Goal: Book appointment/travel/reservation

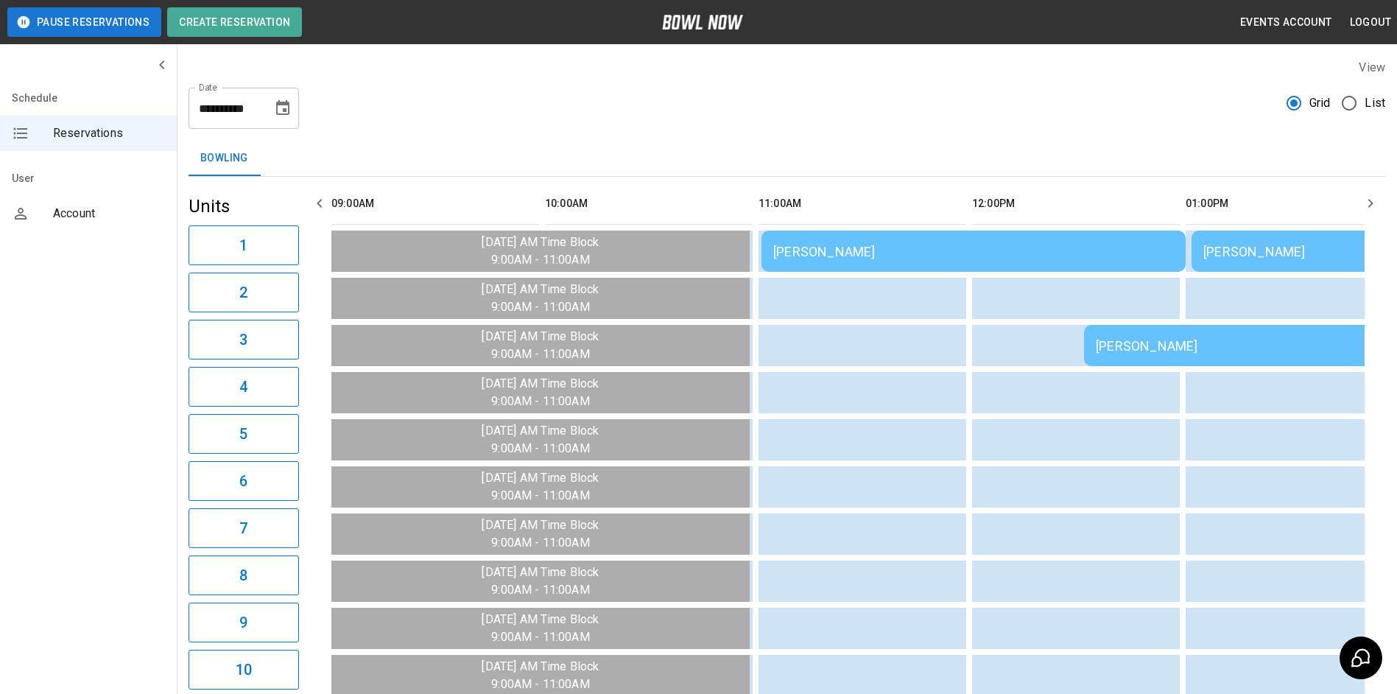
click at [1364, 206] on icon "button" at bounding box center [1370, 203] width 18 height 18
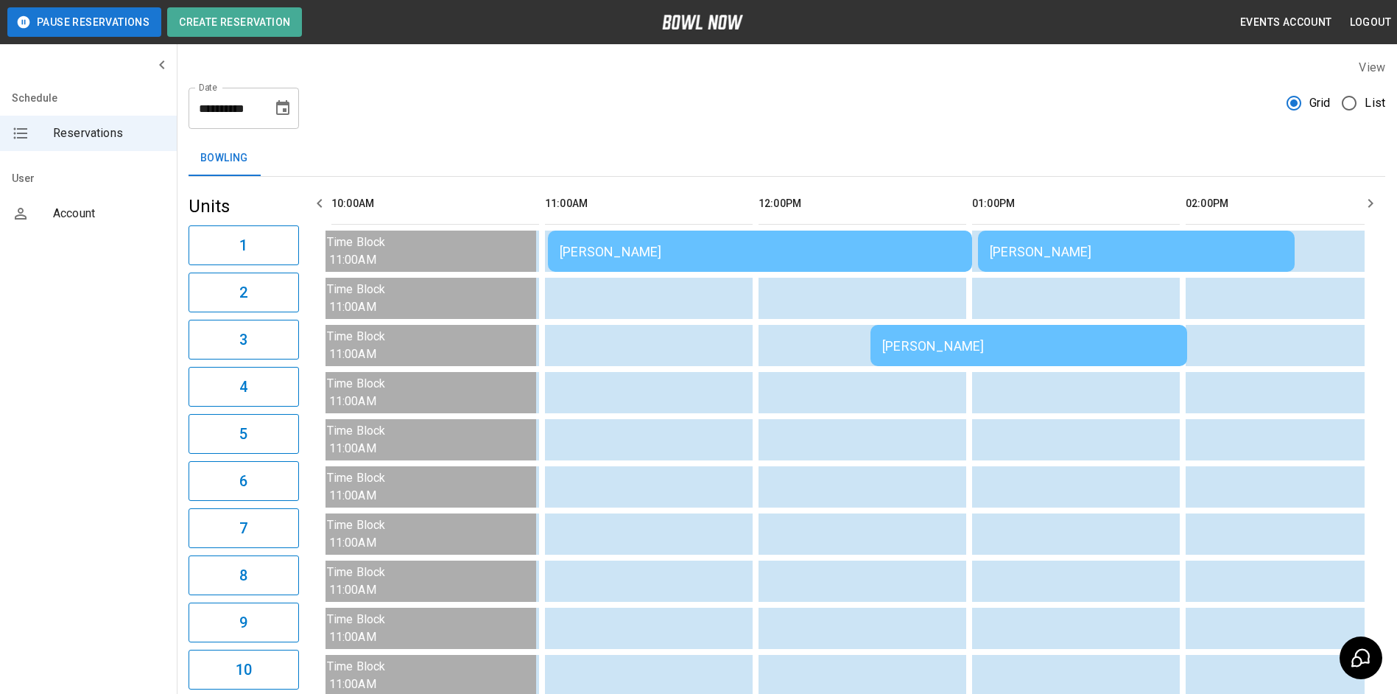
click at [1364, 205] on icon "button" at bounding box center [1370, 203] width 18 height 18
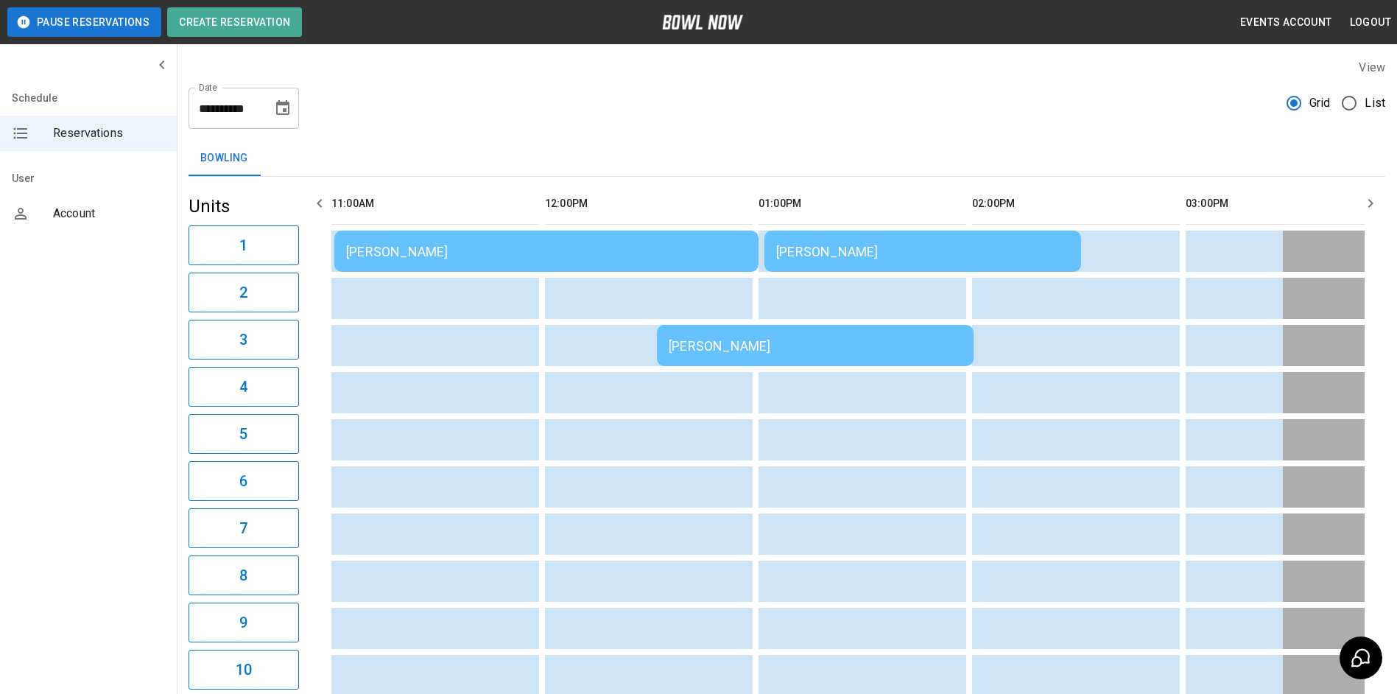
click at [1364, 205] on icon "button" at bounding box center [1370, 203] width 18 height 18
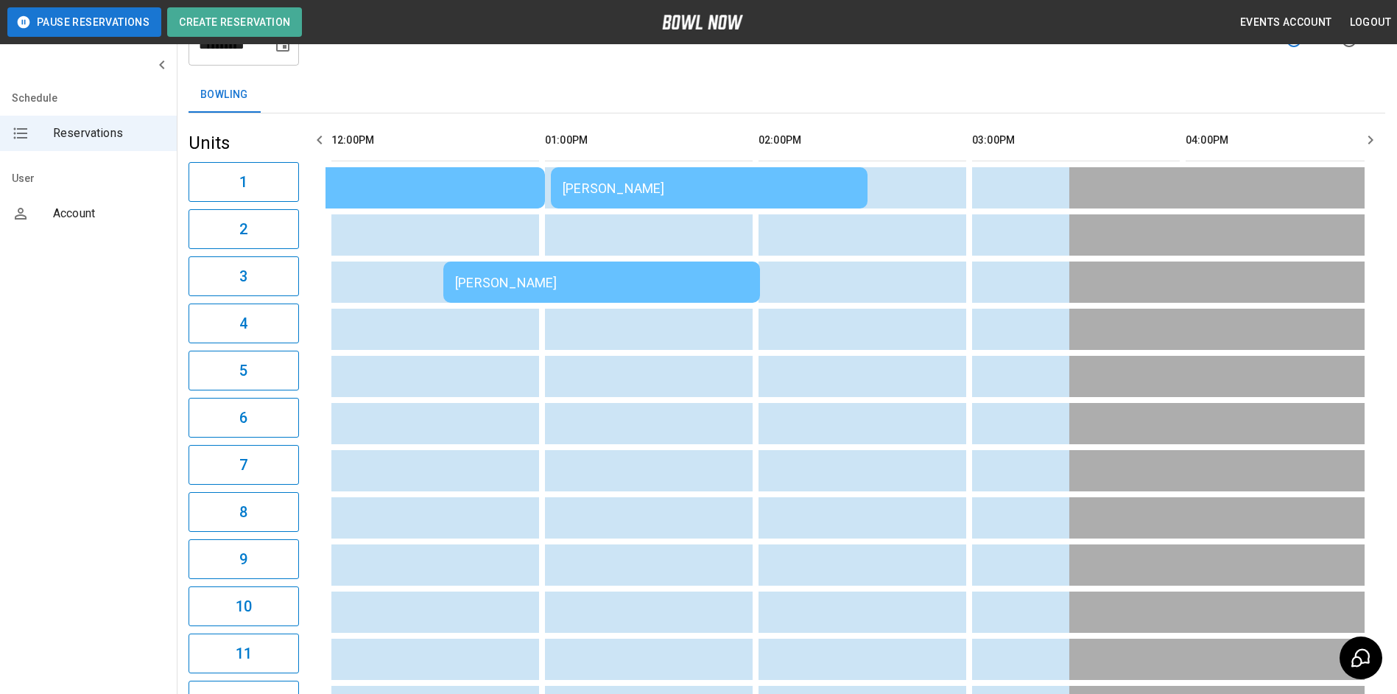
scroll to position [13, 0]
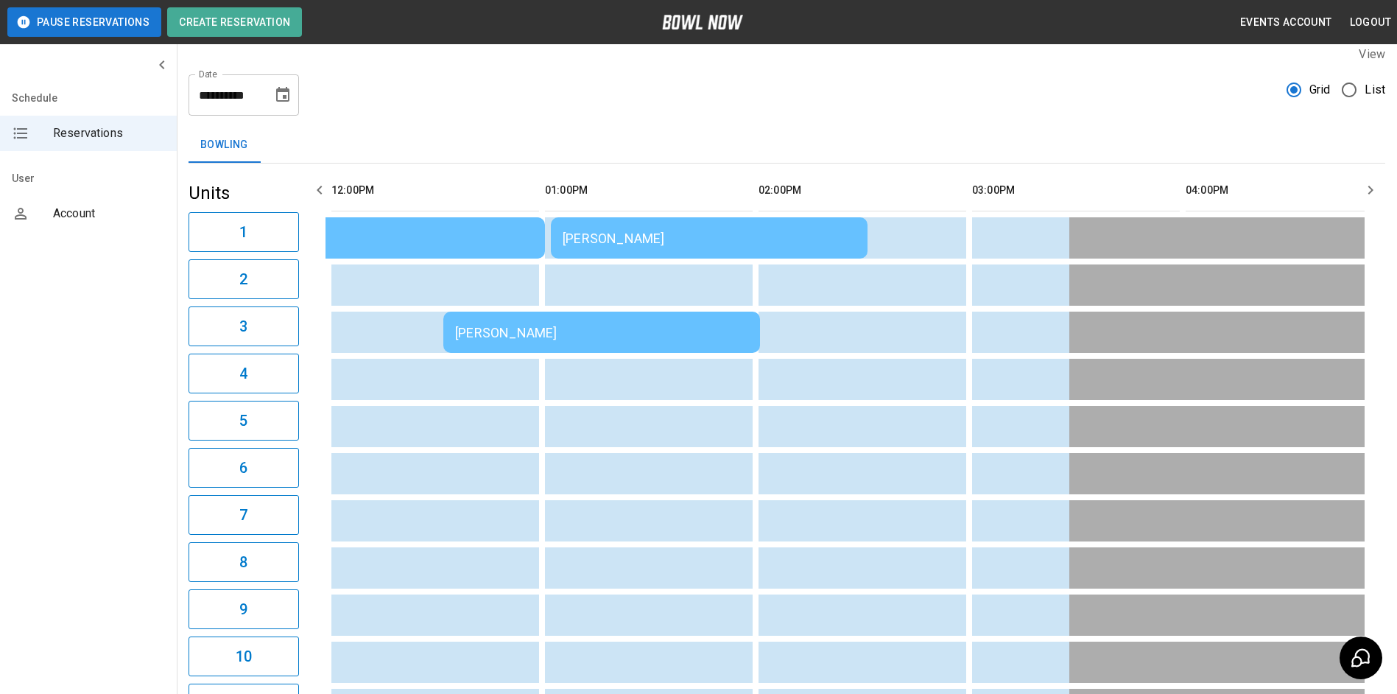
click at [323, 185] on icon "button" at bounding box center [320, 190] width 18 height 18
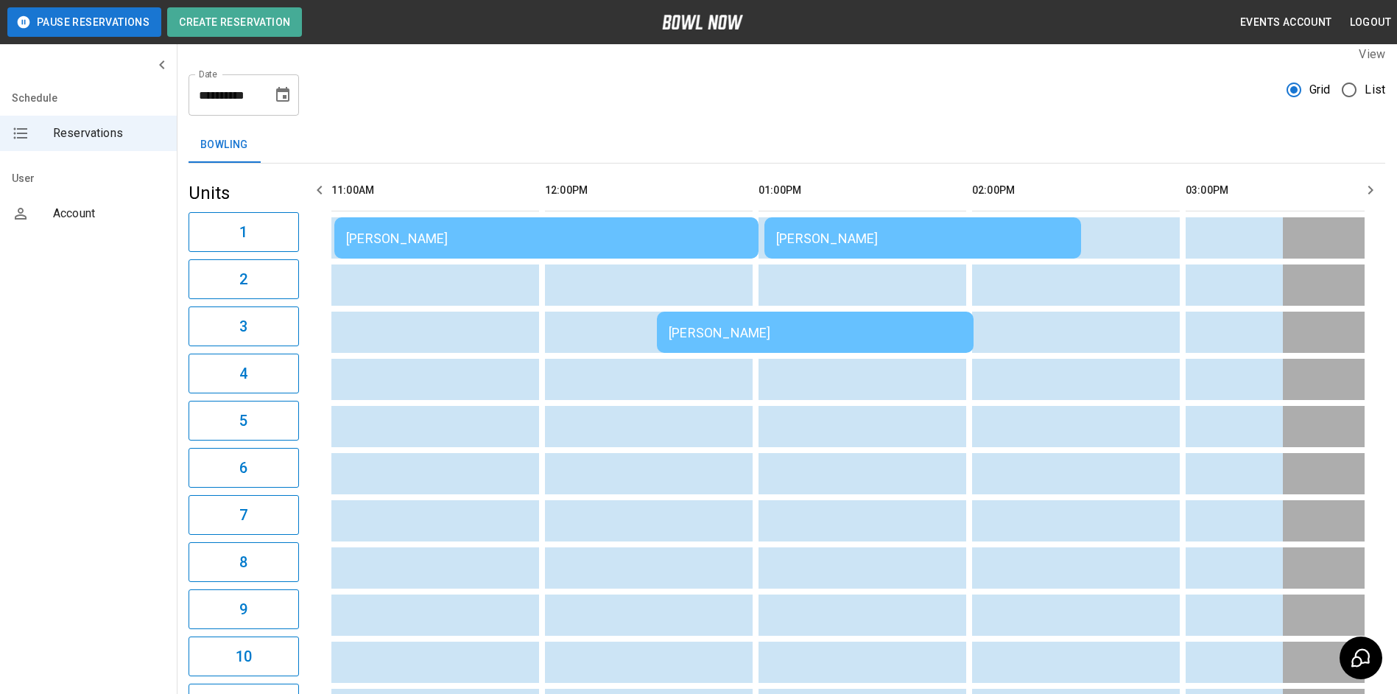
click at [325, 185] on icon "button" at bounding box center [320, 190] width 18 height 18
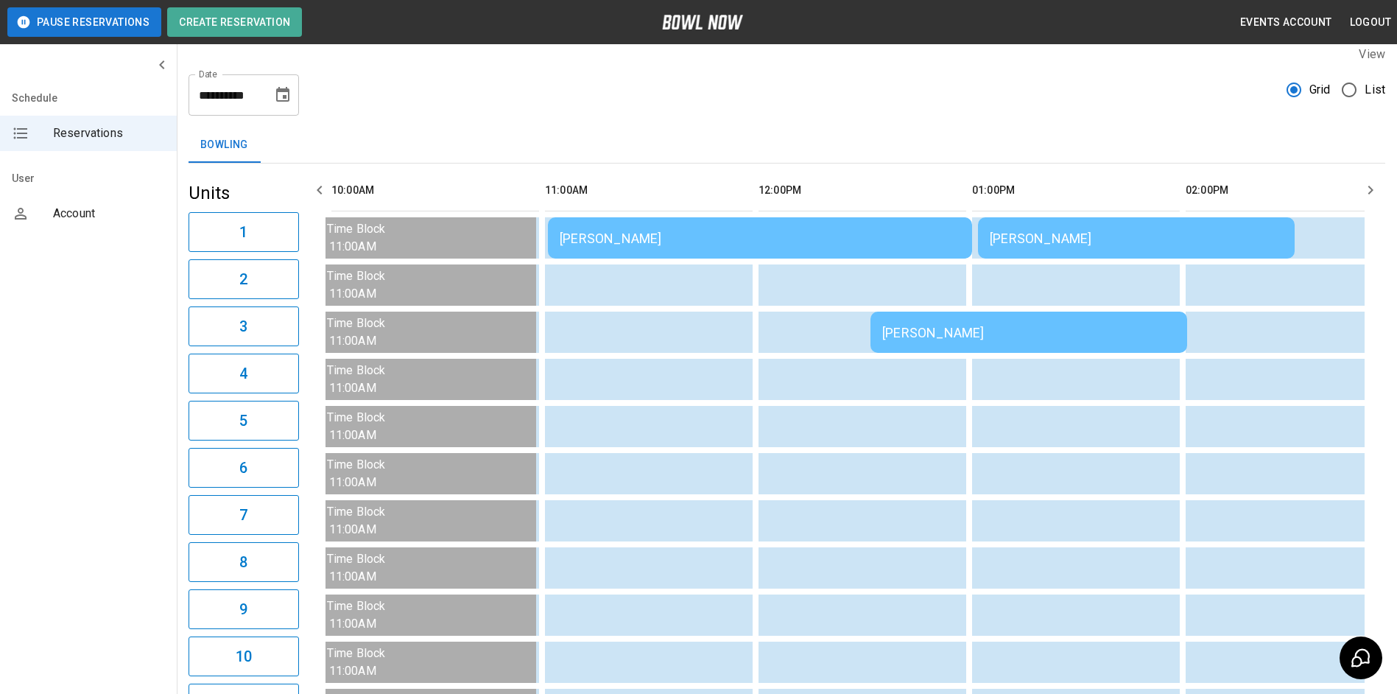
click at [325, 185] on icon "button" at bounding box center [320, 190] width 18 height 18
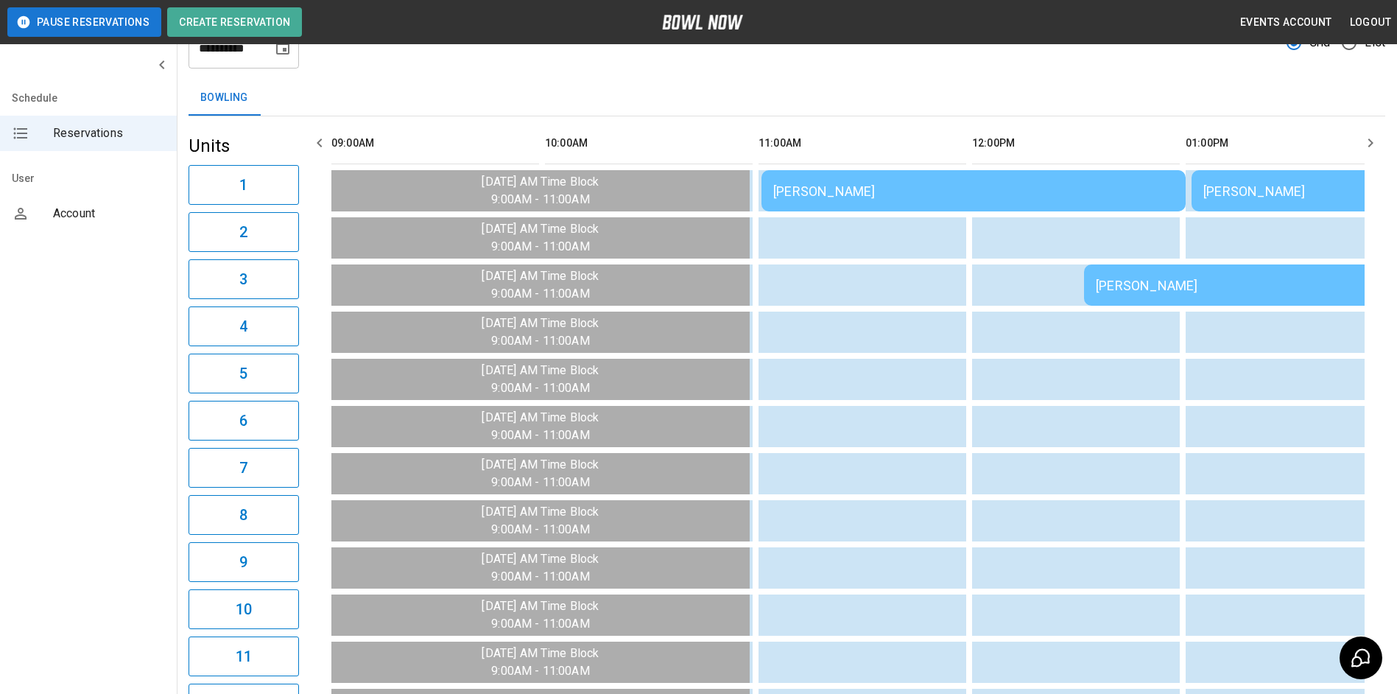
scroll to position [87, 0]
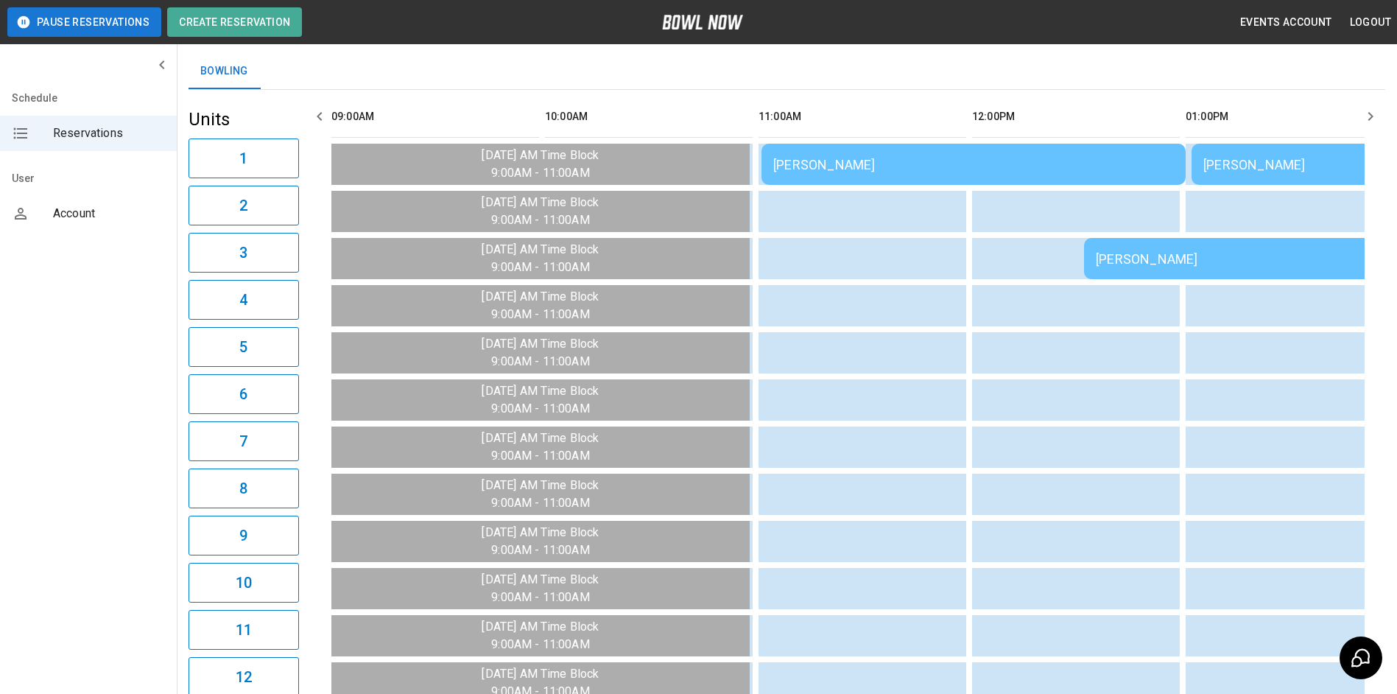
click at [1357, 114] on button "button" at bounding box center [1370, 116] width 29 height 29
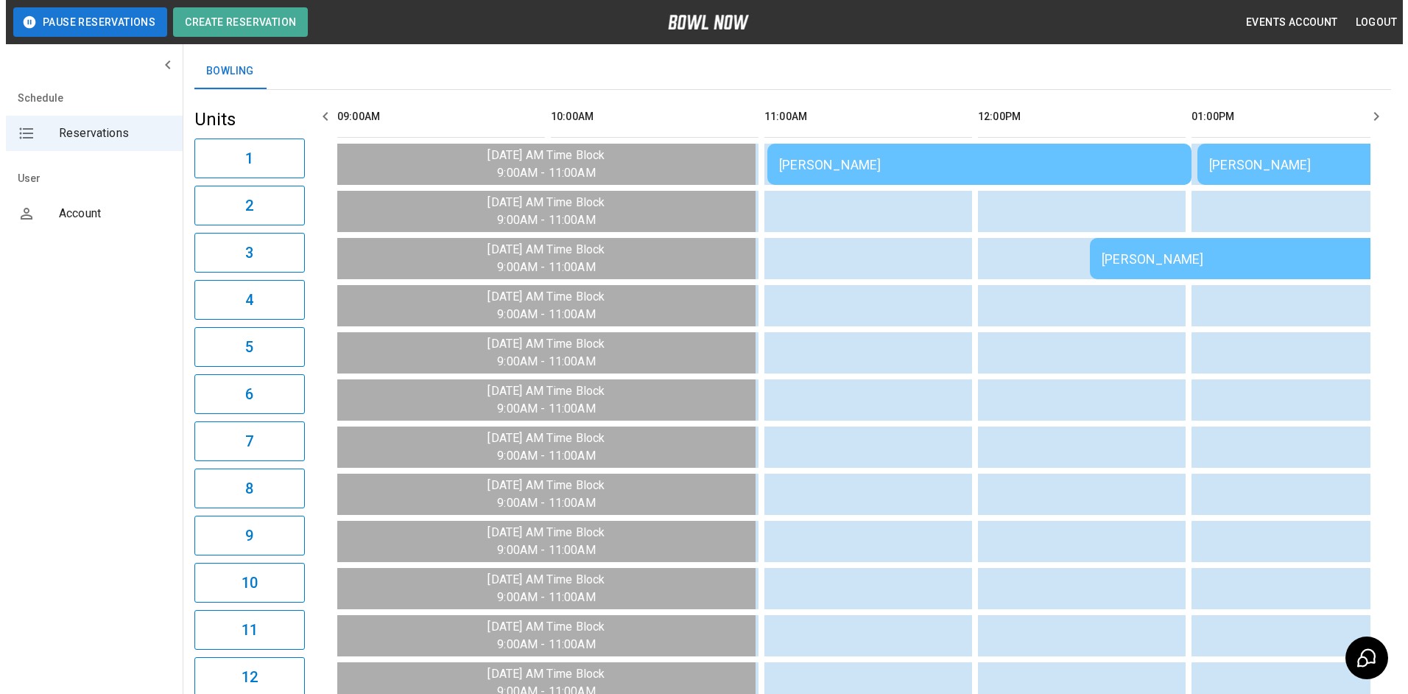
scroll to position [0, 214]
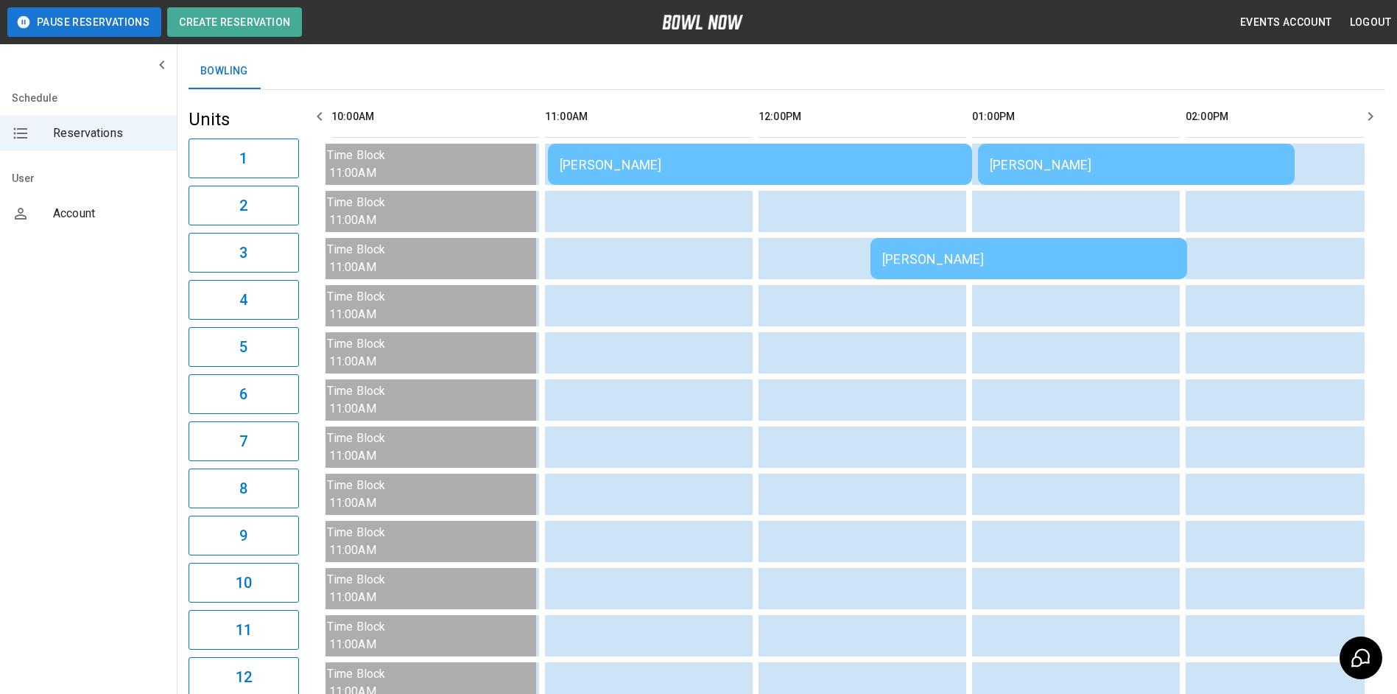
click at [1213, 155] on td "[PERSON_NAME]" at bounding box center [1136, 164] width 317 height 41
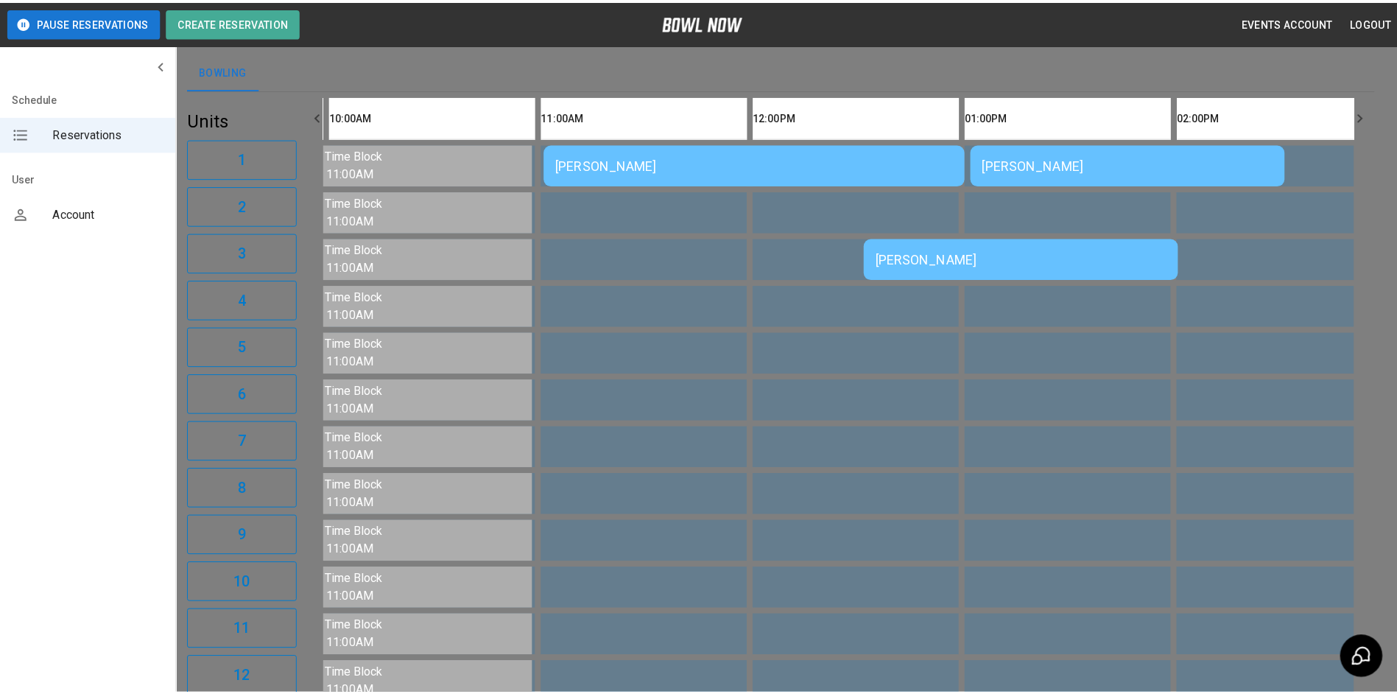
scroll to position [24, 0]
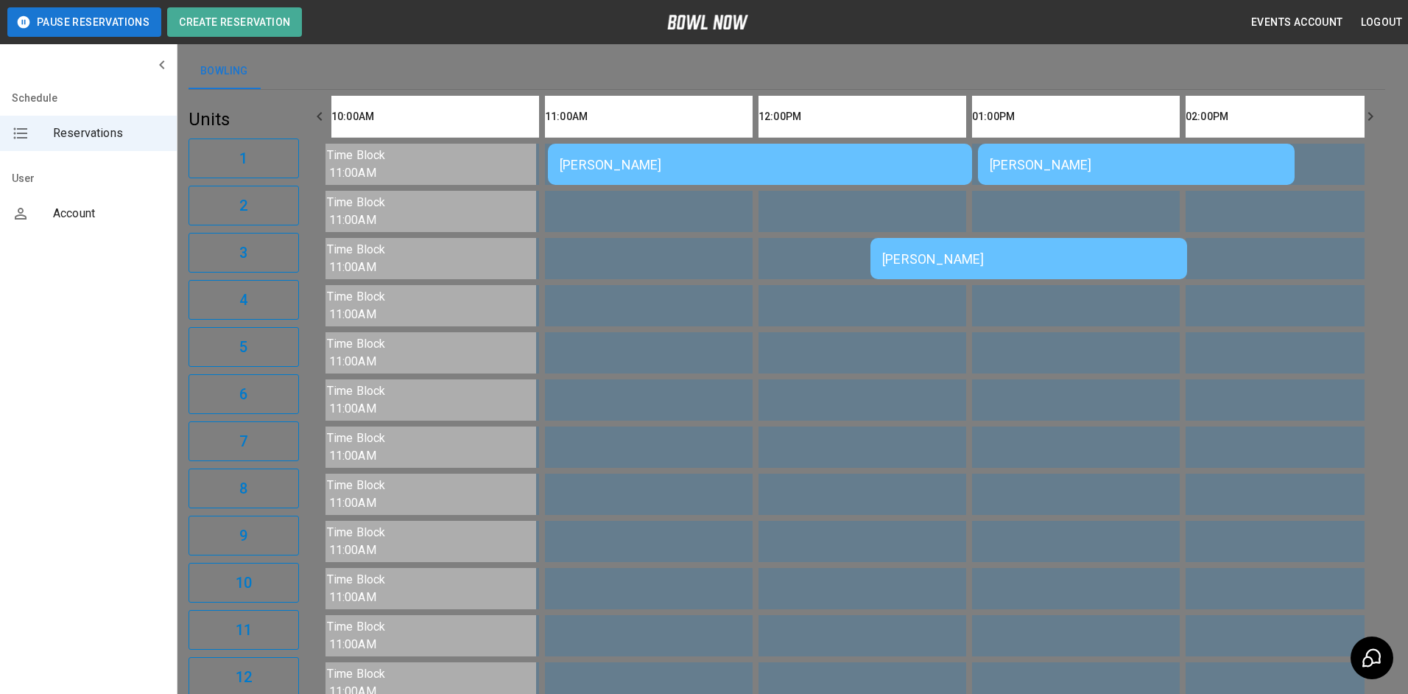
click at [1228, 146] on div at bounding box center [704, 347] width 1408 height 694
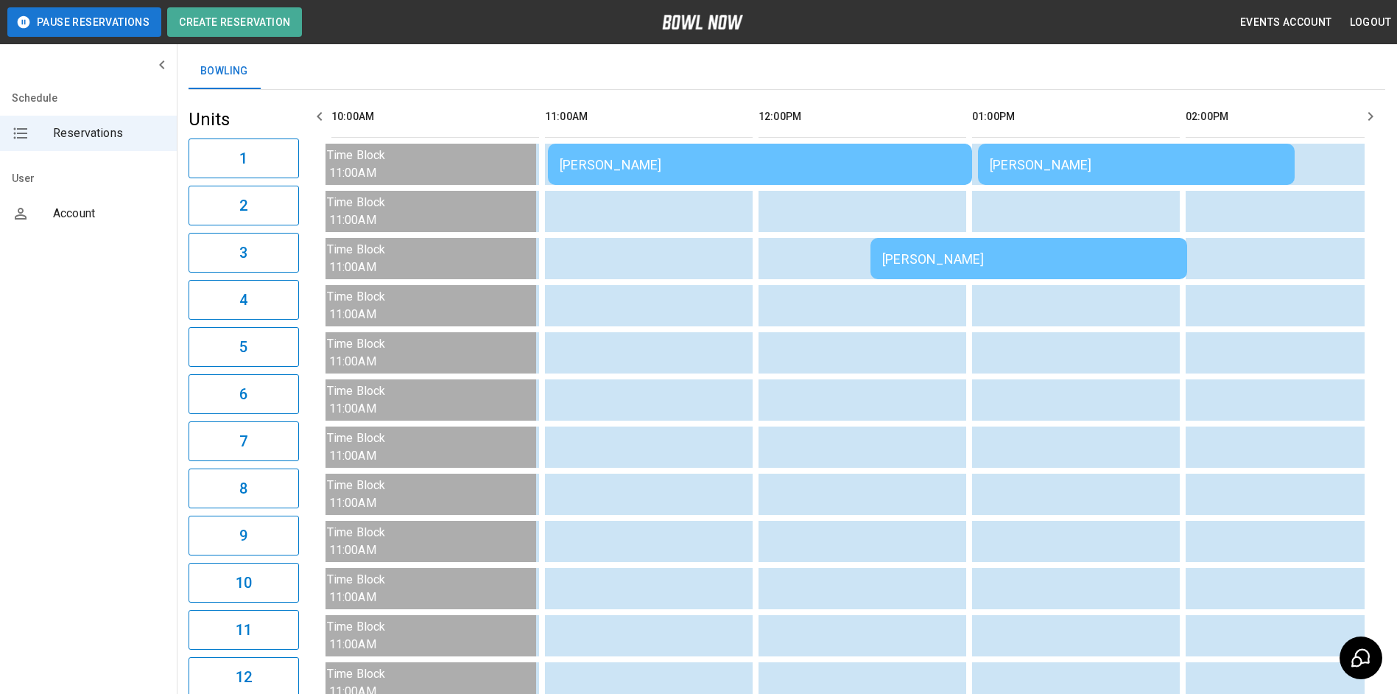
click at [1364, 123] on icon "button" at bounding box center [1370, 117] width 18 height 18
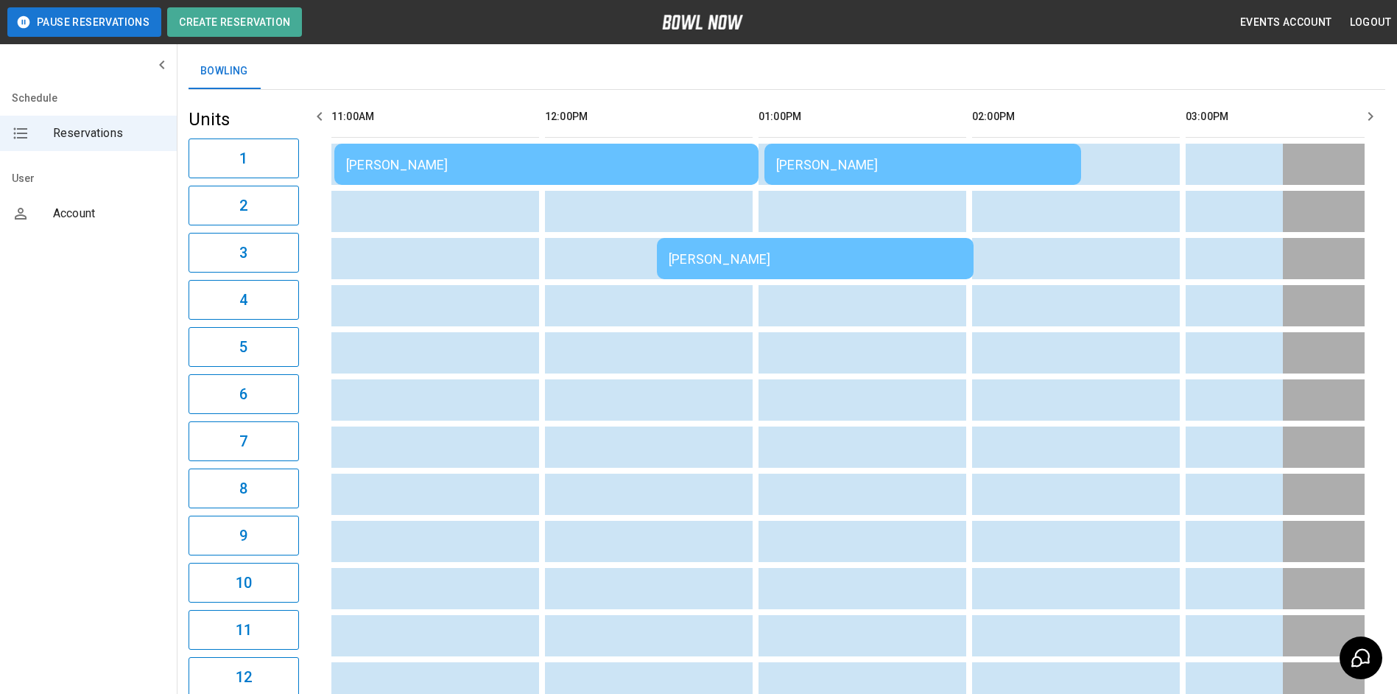
click at [1364, 123] on icon "button" at bounding box center [1370, 117] width 18 height 18
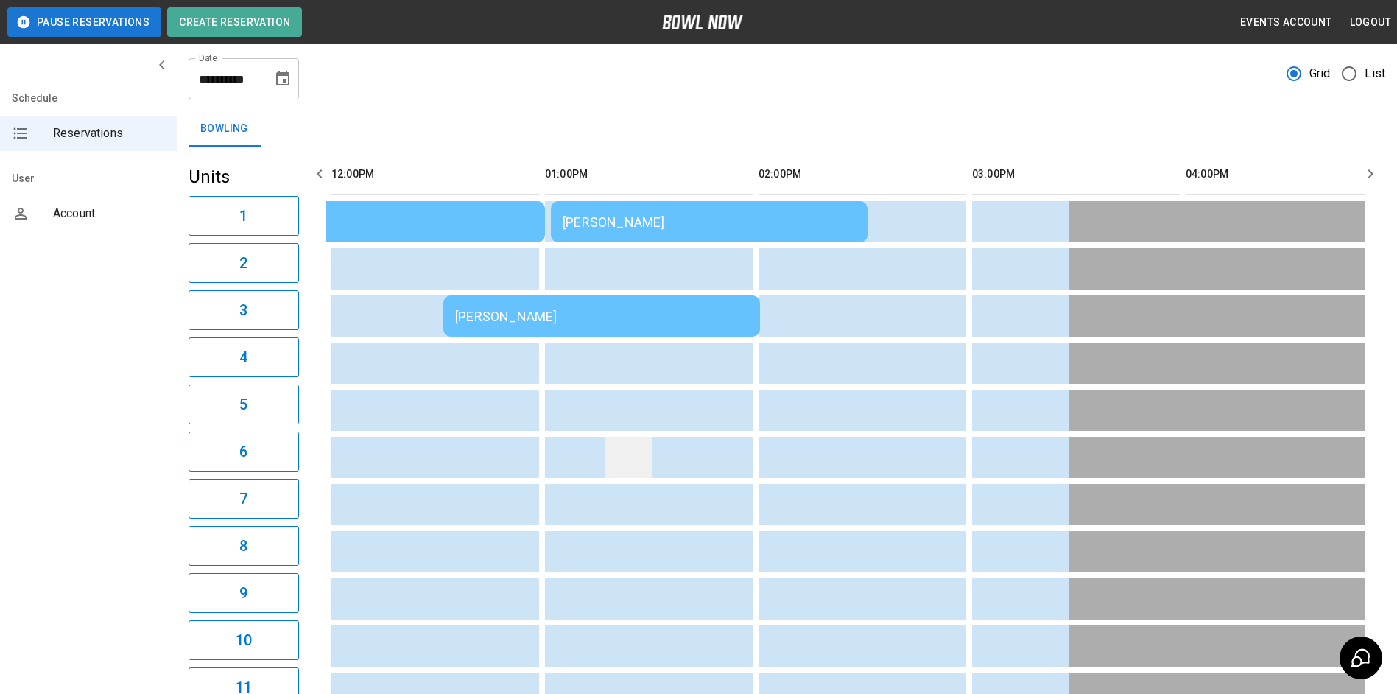
scroll to position [0, 0]
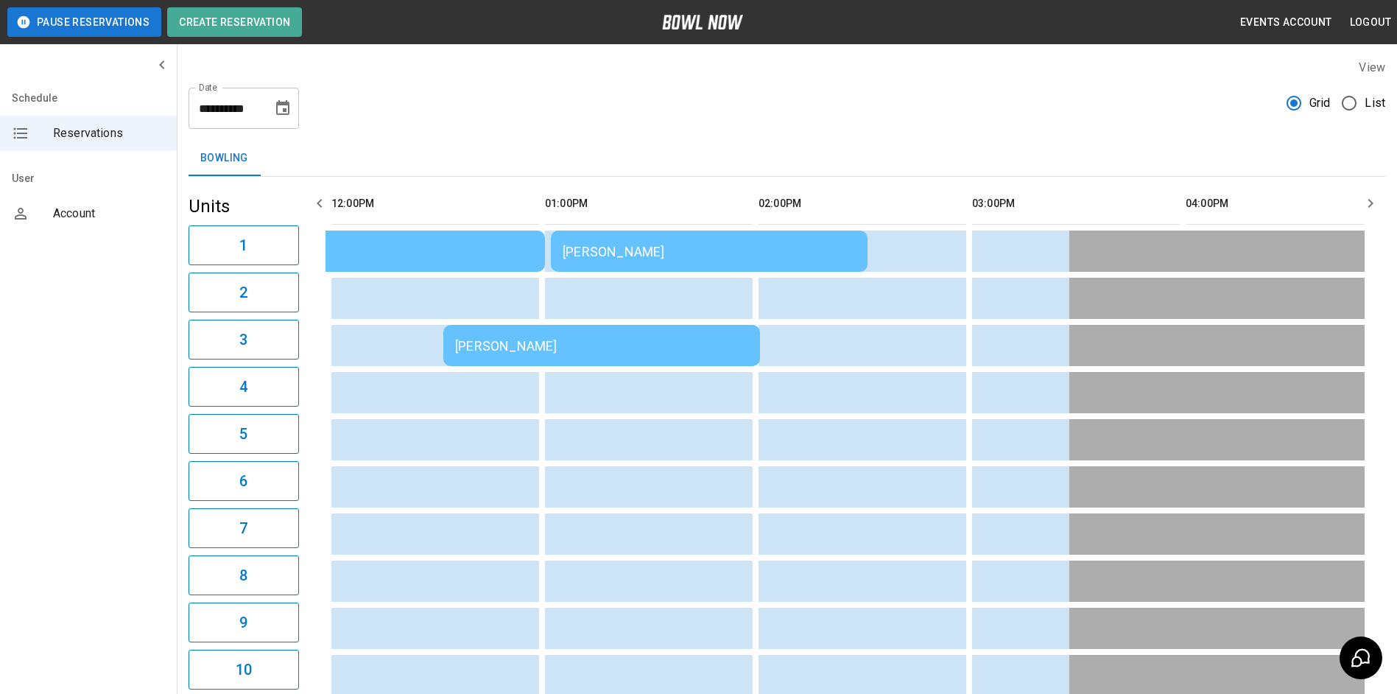
click at [325, 200] on icon "button" at bounding box center [320, 203] width 18 height 18
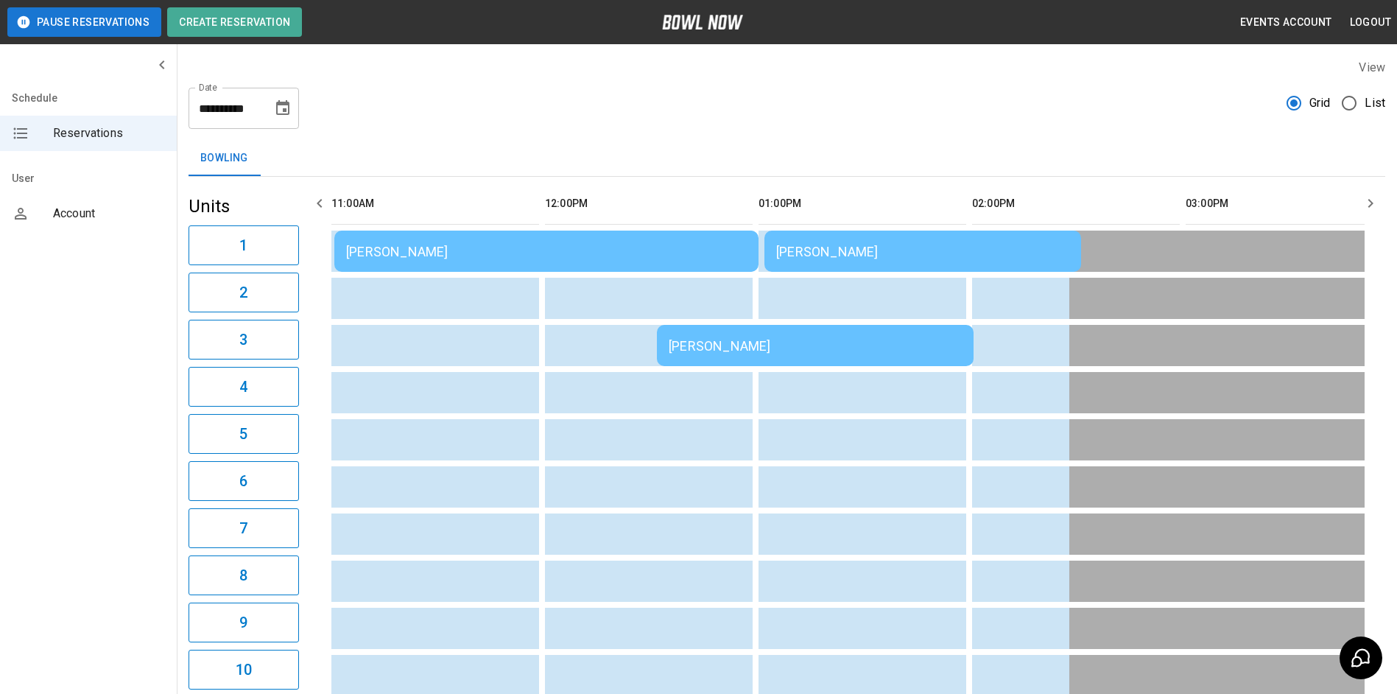
scroll to position [0, 427]
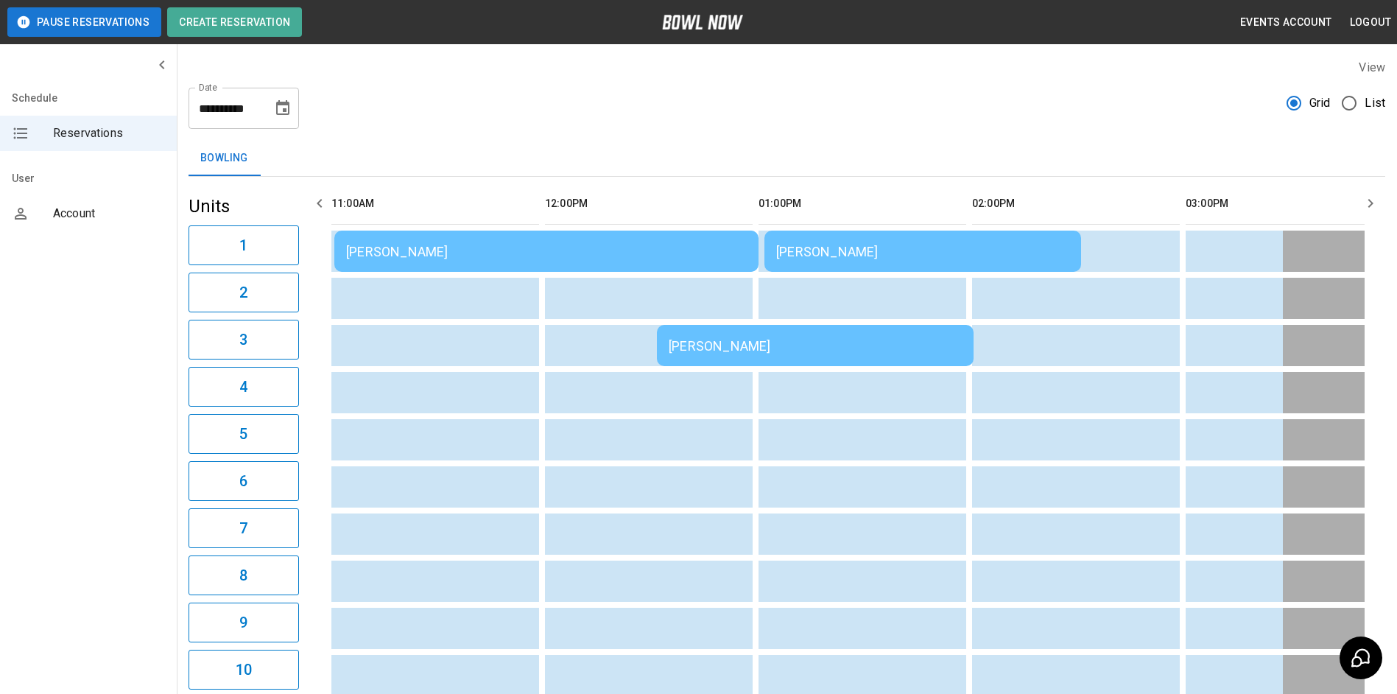
click at [324, 200] on icon "button" at bounding box center [320, 203] width 18 height 18
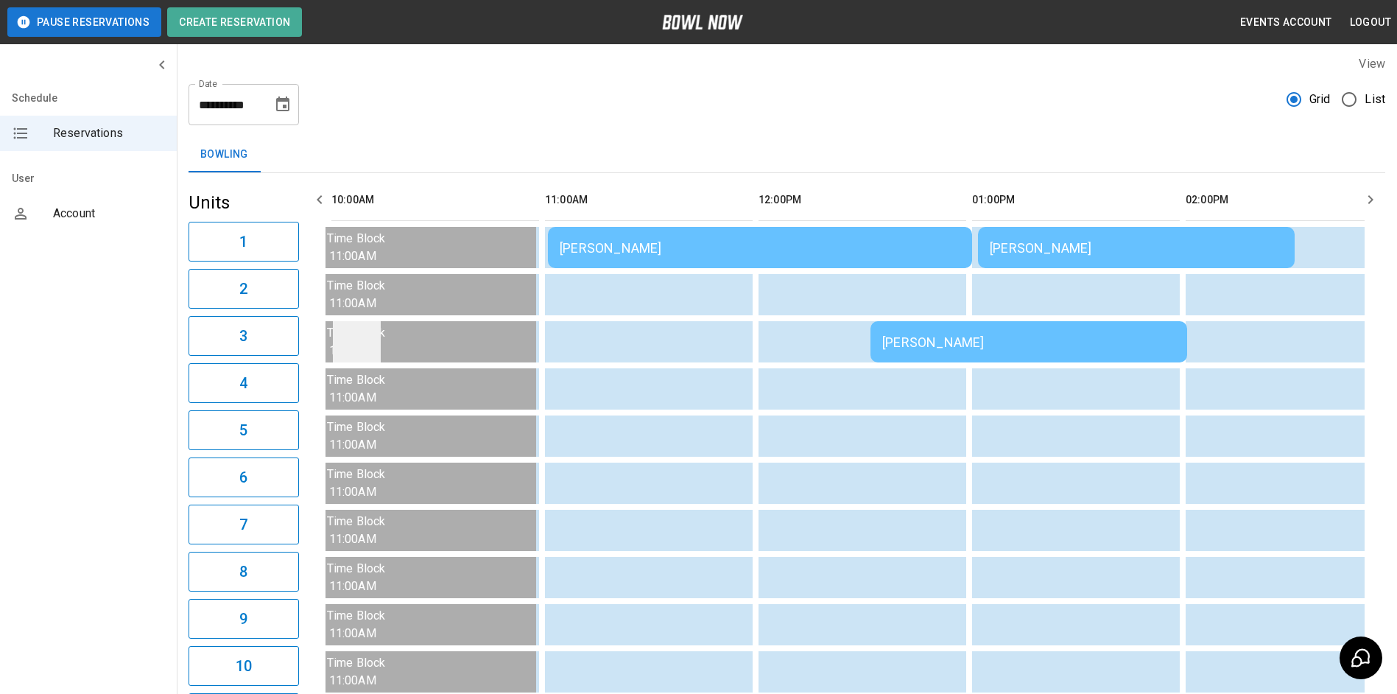
scroll to position [0, 0]
